Goal: Use online tool/utility: Utilize a website feature to perform a specific function

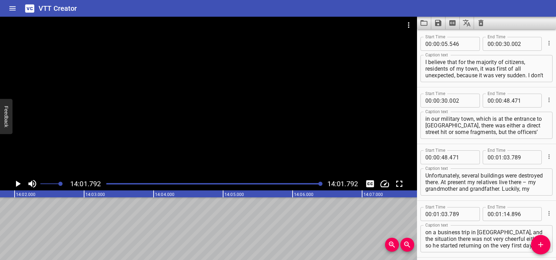
scroll to position [3304, 0]
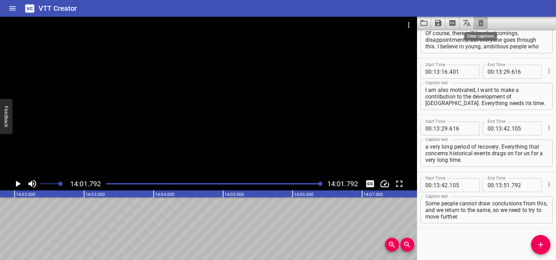
click at [479, 24] on icon "Clear captions" at bounding box center [480, 23] width 5 height 6
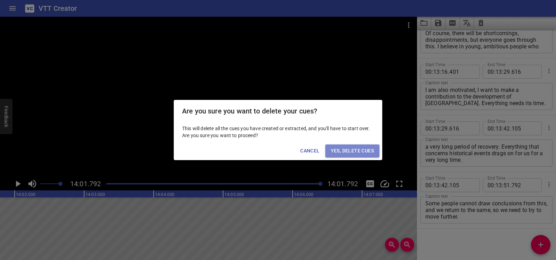
click at [342, 149] on span "Yes, Delete Cues" at bounding box center [352, 150] width 43 height 9
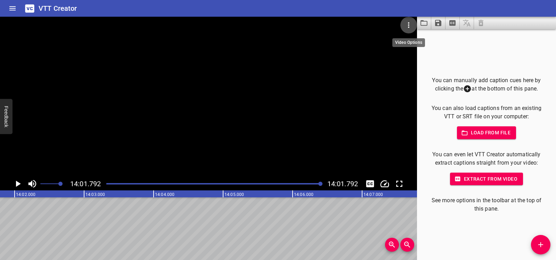
click at [408, 28] on icon "Video Options" at bounding box center [408, 25] width 8 height 8
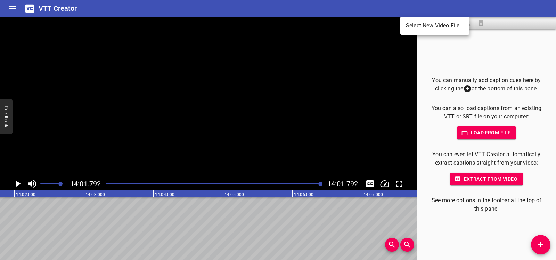
click at [410, 26] on li "Select New Video File..." at bounding box center [434, 25] width 69 height 13
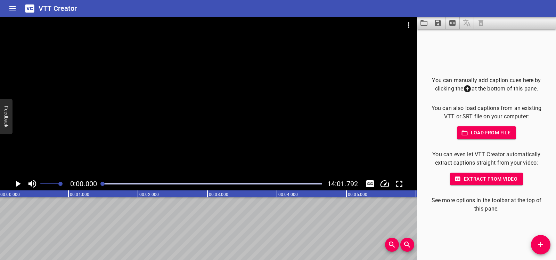
scroll to position [0, 0]
click at [19, 184] on icon "Play/Pause" at bounding box center [18, 183] width 5 height 6
drag, startPoint x: 129, startPoint y: 181, endPoint x: 101, endPoint y: 181, distance: 27.8
click at [101, 181] on div at bounding box center [211, 184] width 227 height 10
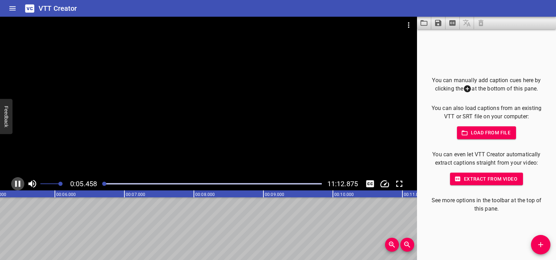
click at [18, 183] on icon "Play/Pause" at bounding box center [18, 183] width 10 height 10
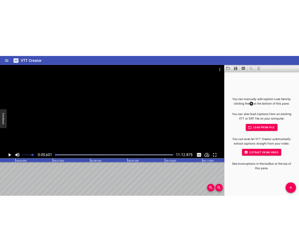
scroll to position [0, 389]
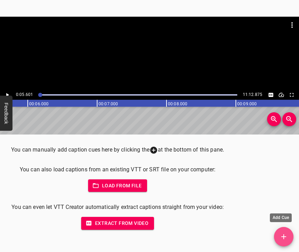
click at [285, 237] on icon "Add Cue" at bounding box center [284, 236] width 5 height 5
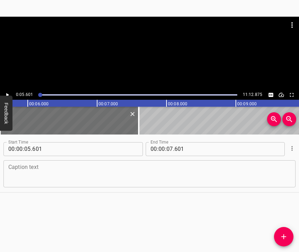
click at [26, 178] on textarea at bounding box center [149, 174] width 283 height 20
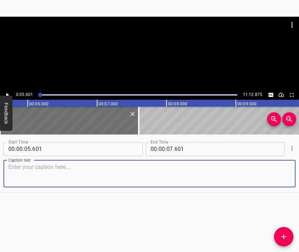
paste textarea "When the shooting started, we heard explosions, and I woke my son. My husband w…"
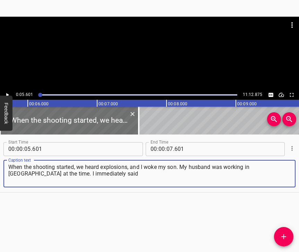
type textarea "When the shooting started, we heard explosions, and I woke my son. My husband w…"
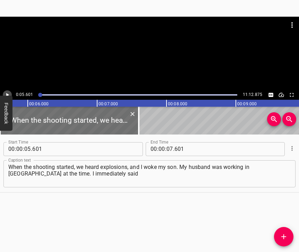
click at [5, 92] on icon "Play/Pause" at bounding box center [7, 95] width 6 height 6
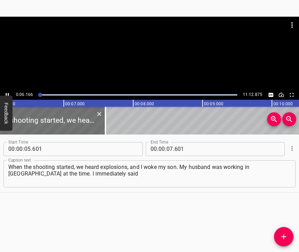
scroll to position [0, 426]
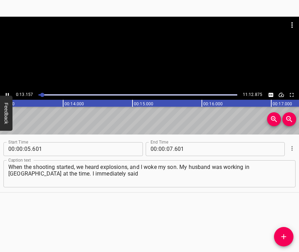
click at [4, 91] on div "0:13.157 11:12.875" at bounding box center [149, 95] width 299 height 10
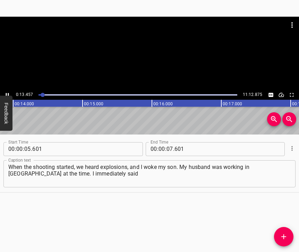
click at [6, 92] on icon "Play/Pause" at bounding box center [7, 95] width 6 height 6
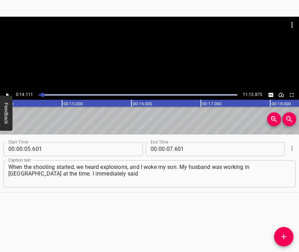
scroll to position [0, 980]
click at [168, 147] on input "number" at bounding box center [170, 149] width 7 height 14
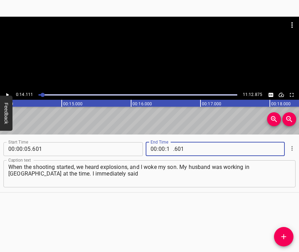
type input "14"
type input "111"
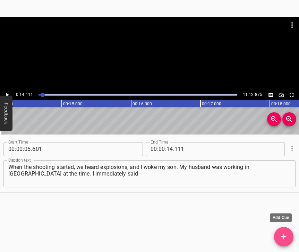
click at [285, 236] on icon "Add Cue" at bounding box center [284, 236] width 5 height 5
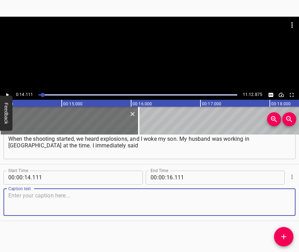
scroll to position [40, 0]
drag, startPoint x: 275, startPoint y: 203, endPoint x: 296, endPoint y: 189, distance: 24.3
click at [275, 202] on textarea at bounding box center [149, 202] width 283 height 20
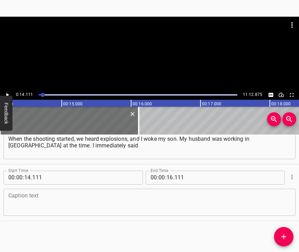
click at [71, 193] on textarea at bounding box center [149, 202] width 283 height 20
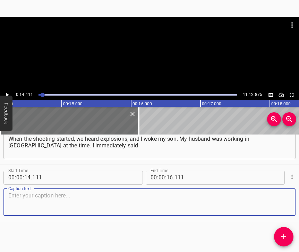
paste textarea "that it was probably war. When the houses were burning on the 5th… They [the [D…"
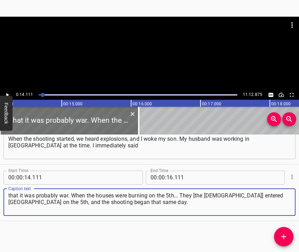
type textarea "that it was probably war. When the houses were burning on the 5th… They [the [D…"
